Goal: Transaction & Acquisition: Obtain resource

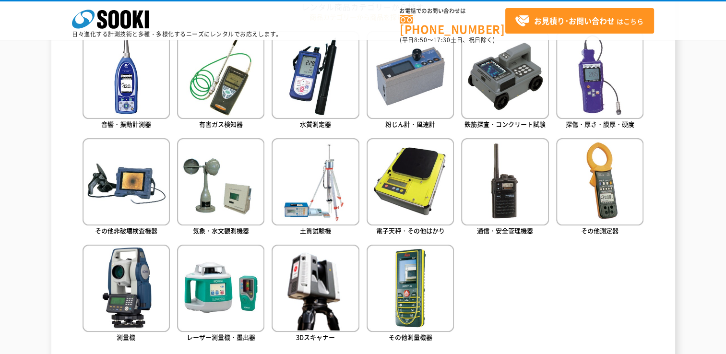
scroll to position [480, 0]
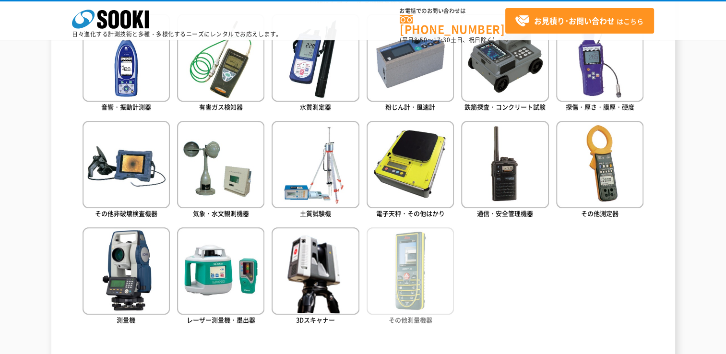
click at [412, 264] on img at bounding box center [410, 271] width 87 height 87
click at [412, 266] on img at bounding box center [410, 271] width 87 height 87
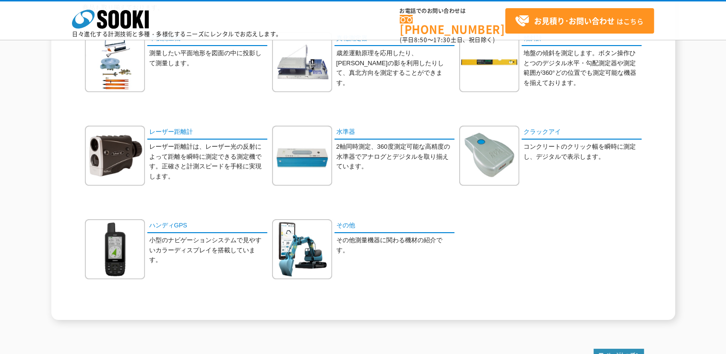
scroll to position [134, 0]
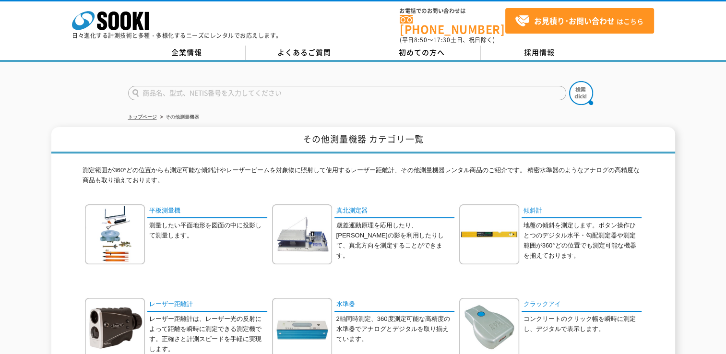
click at [152, 92] on input "text" at bounding box center [347, 93] width 438 height 14
type input "レーザー距離計"
click at [569, 81] on button at bounding box center [581, 93] width 24 height 24
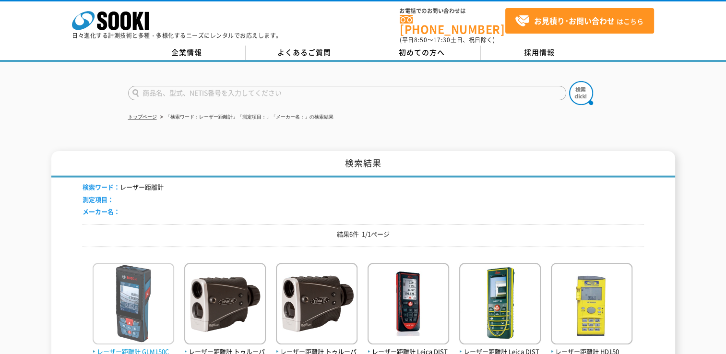
click at [125, 308] on img at bounding box center [134, 305] width 82 height 84
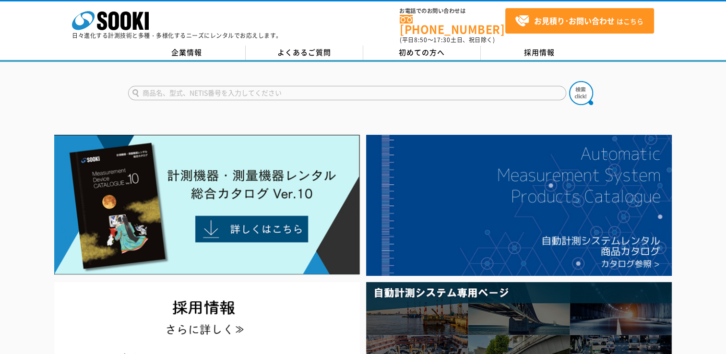
click at [170, 89] on input "text" at bounding box center [347, 93] width 438 height 14
type input "s"
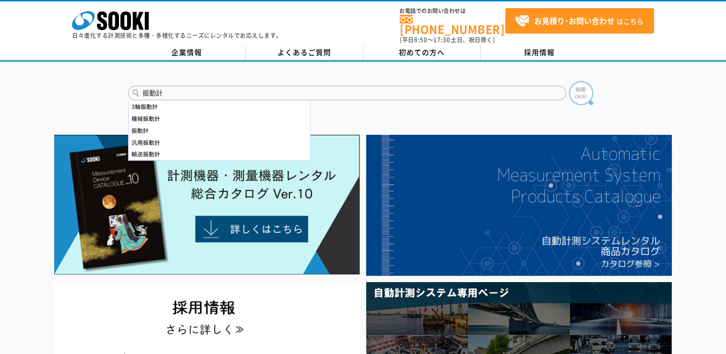
type input "振動計"
click at [585, 90] on img at bounding box center [581, 93] width 24 height 24
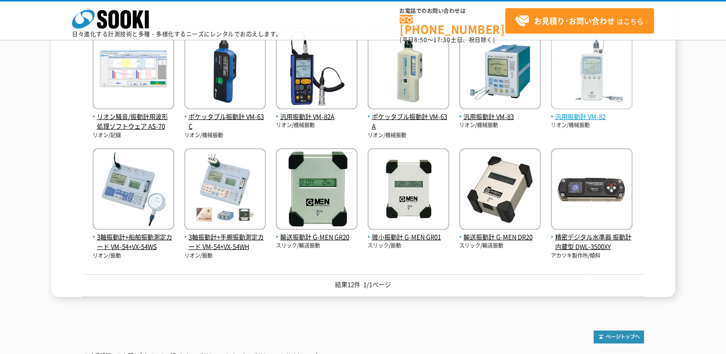
scroll to position [192, 0]
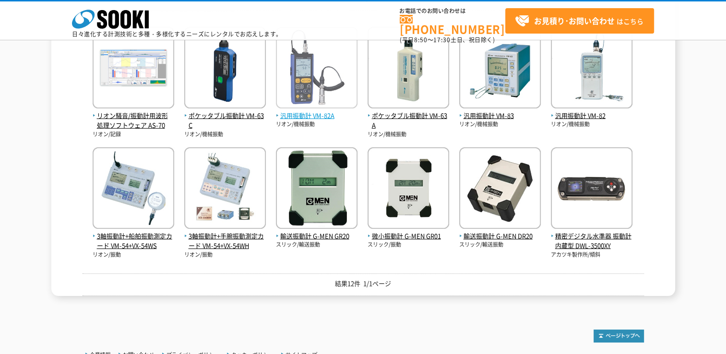
click at [315, 82] on img at bounding box center [317, 69] width 82 height 84
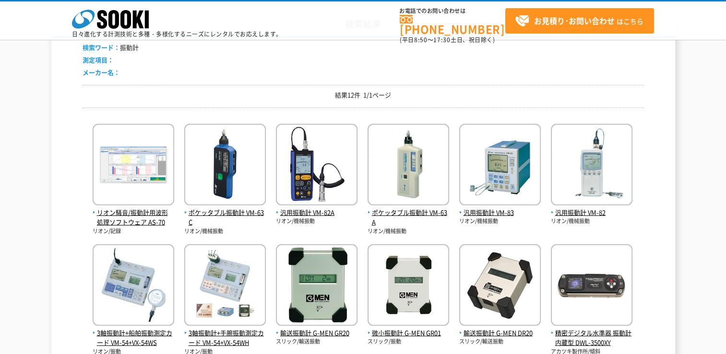
scroll to position [96, 0]
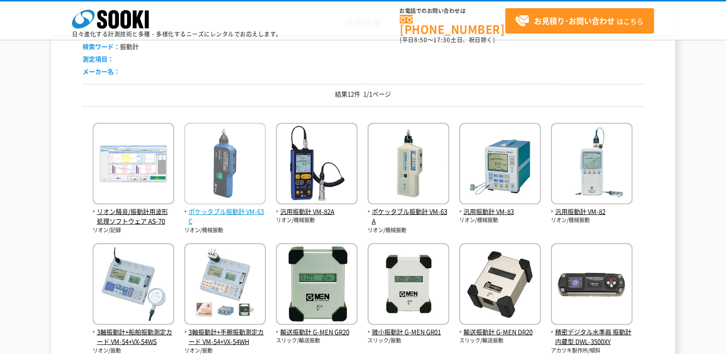
click at [229, 189] on img at bounding box center [225, 165] width 82 height 84
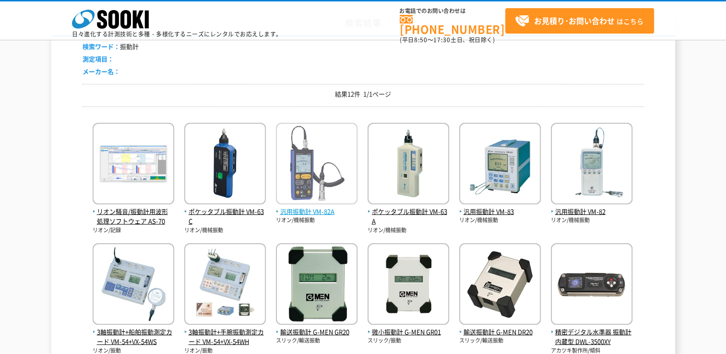
click at [327, 183] on img at bounding box center [317, 165] width 82 height 84
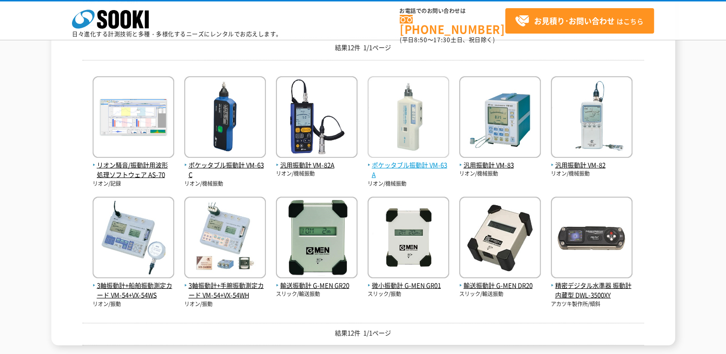
scroll to position [144, 0]
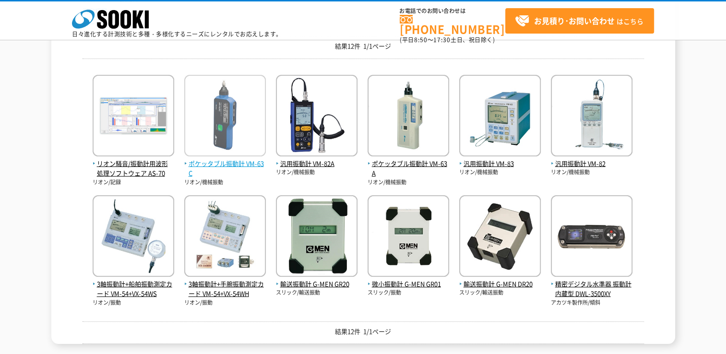
click at [227, 151] on img at bounding box center [225, 117] width 82 height 84
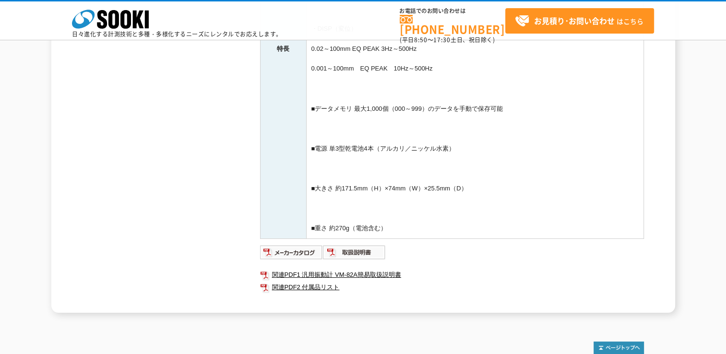
scroll to position [336, 0]
click at [313, 253] on img at bounding box center [291, 251] width 63 height 15
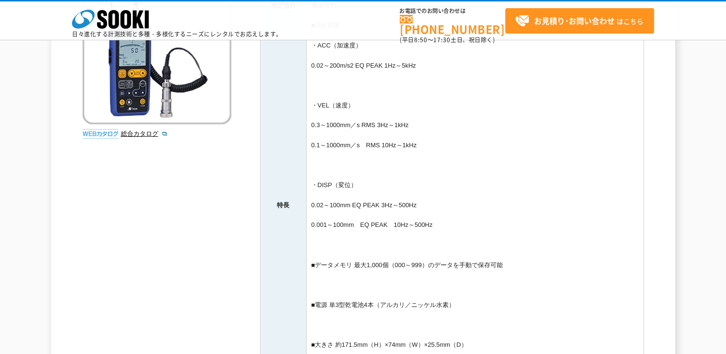
scroll to position [0, 0]
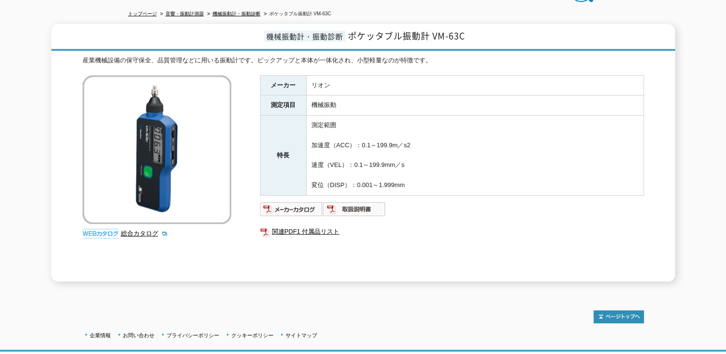
scroll to position [144, 0]
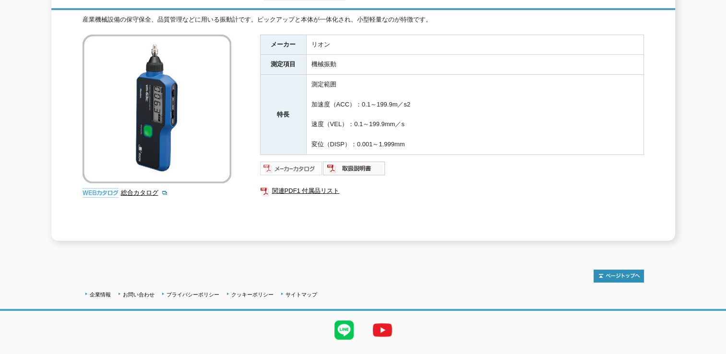
click at [283, 161] on img at bounding box center [291, 168] width 63 height 15
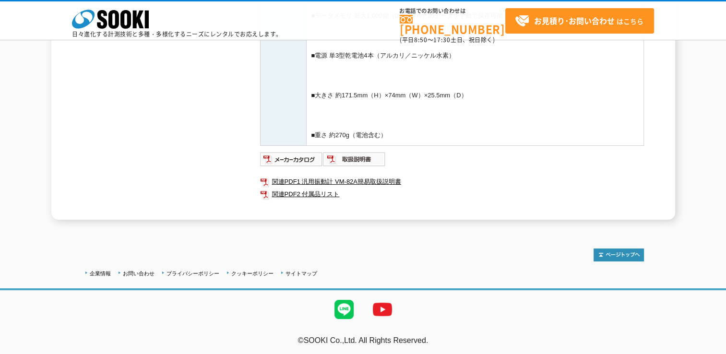
scroll to position [429, 0]
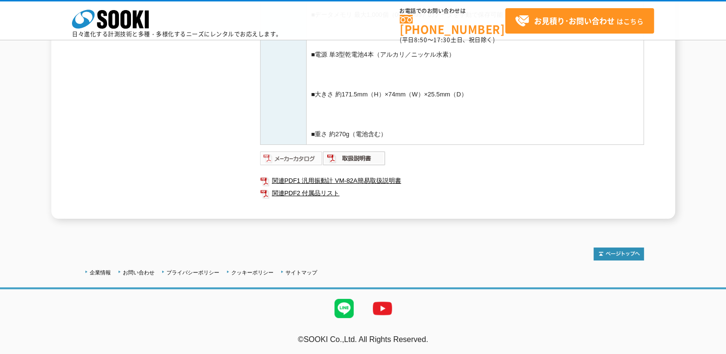
click at [305, 160] on img at bounding box center [291, 158] width 63 height 15
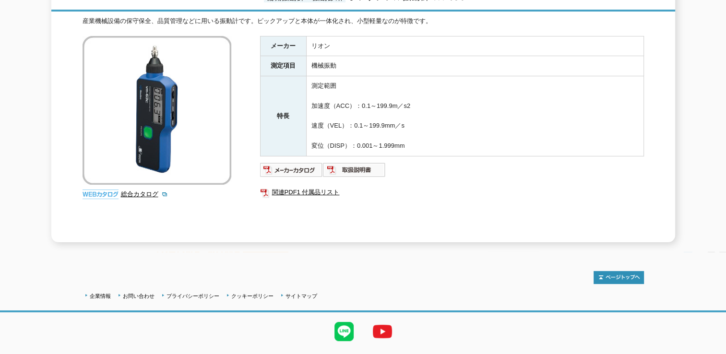
scroll to position [144, 0]
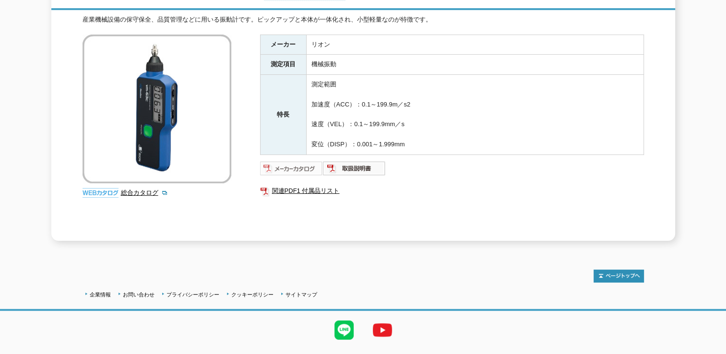
click at [286, 164] on img at bounding box center [291, 168] width 63 height 15
